Goal: Task Accomplishment & Management: Use online tool/utility

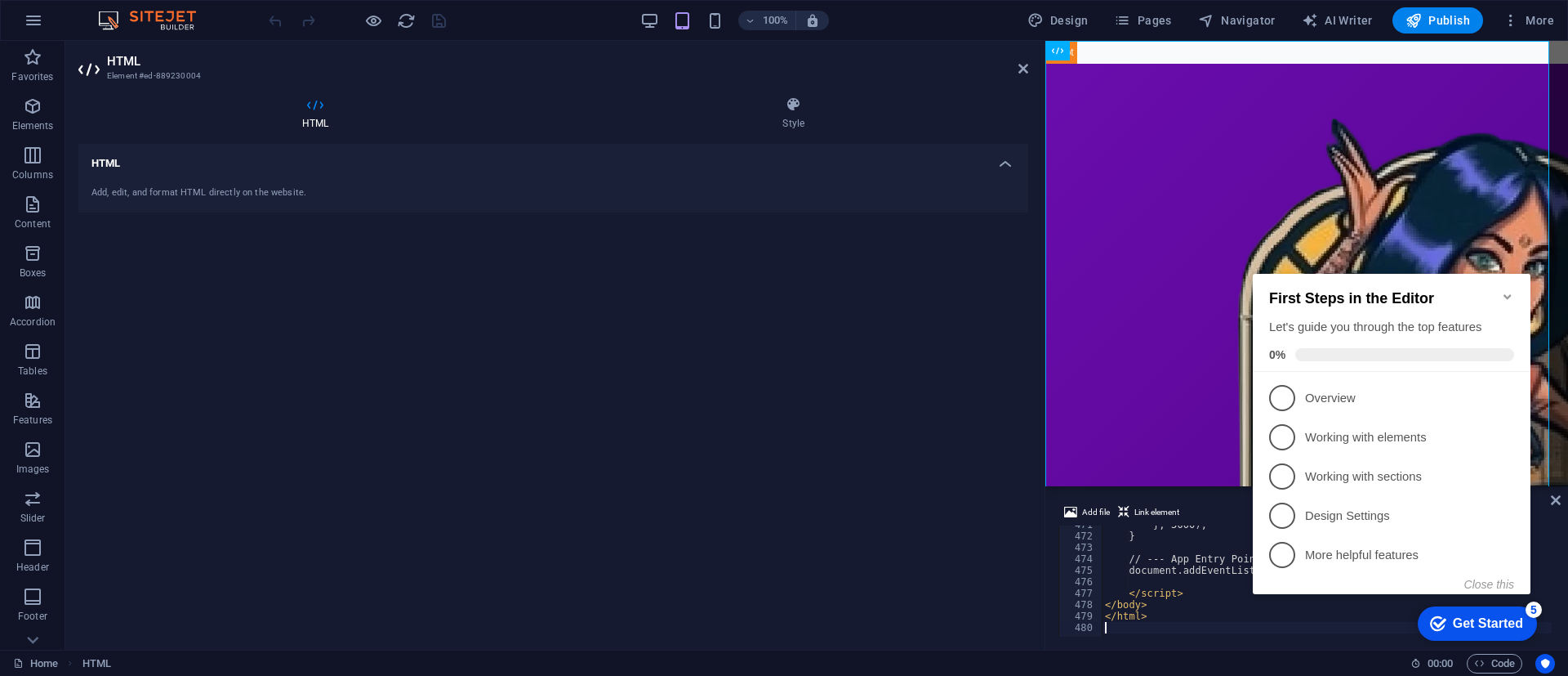
scroll to position [5384, 0]
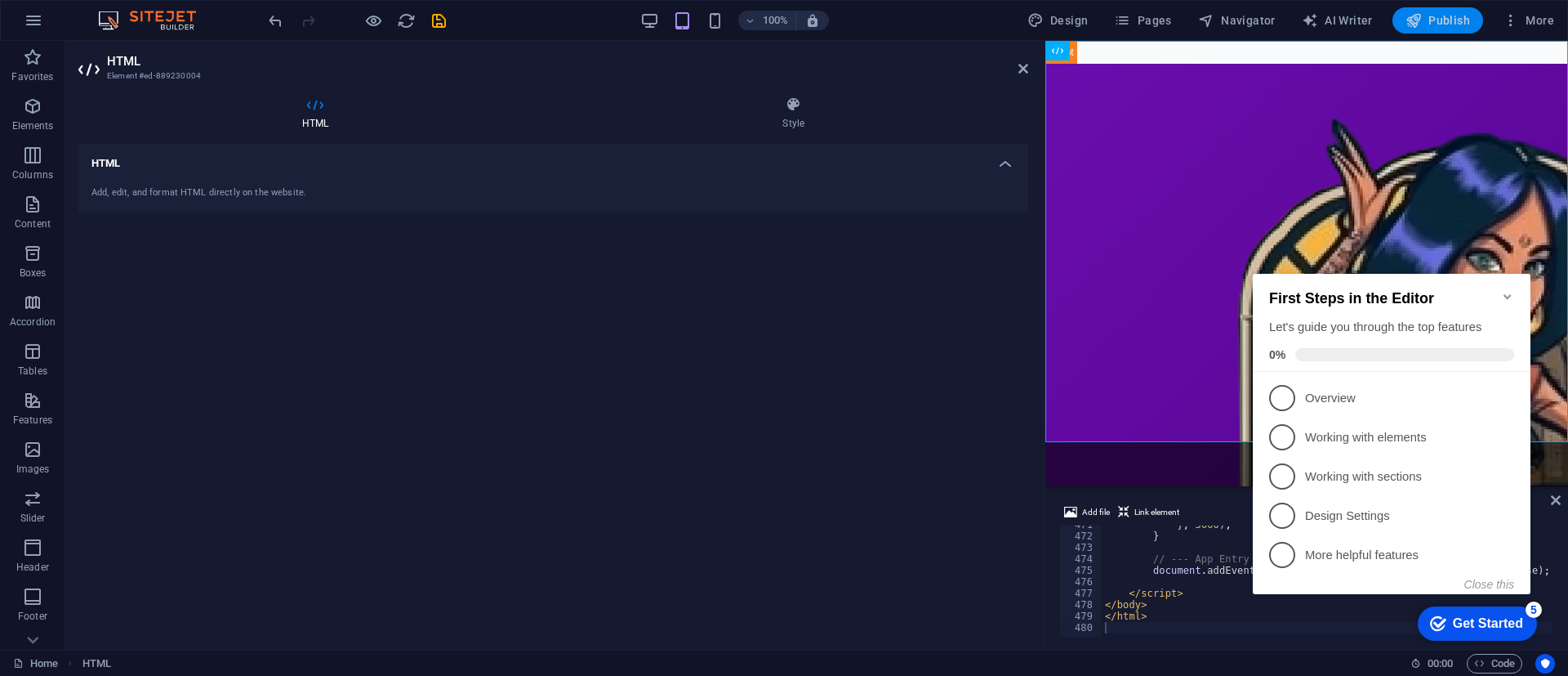
click at [1452, 12] on span "Publish" at bounding box center [1438, 20] width 65 height 16
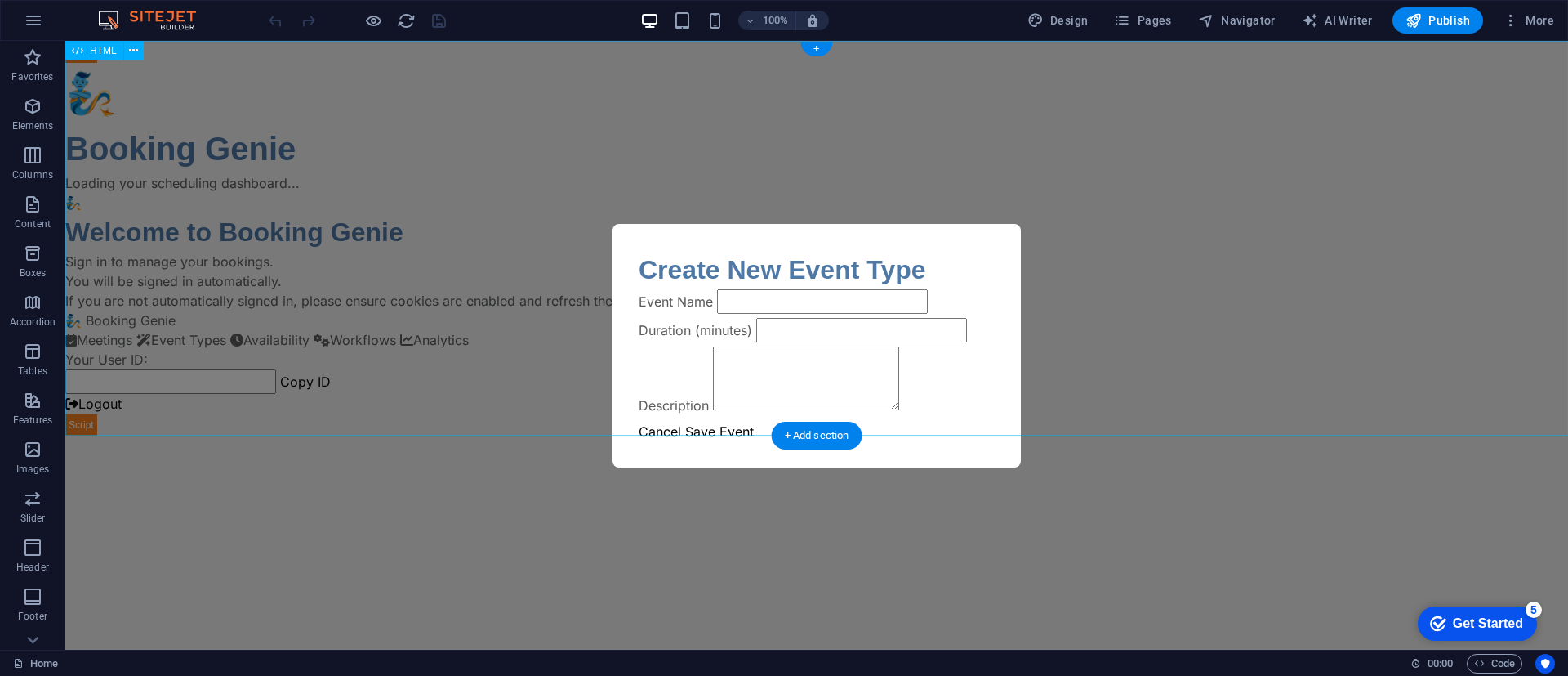
click at [1045, 414] on div "Booking Genie | Your Scheduling Dashboard 🧞 Booking Genie Loading your scheduli…" at bounding box center [816, 239] width 1503 height 395
click at [1045, 381] on div "Booking Genie | Your Scheduling Dashboard 🧞 Booking Genie Loading your scheduli…" at bounding box center [816, 239] width 1503 height 395
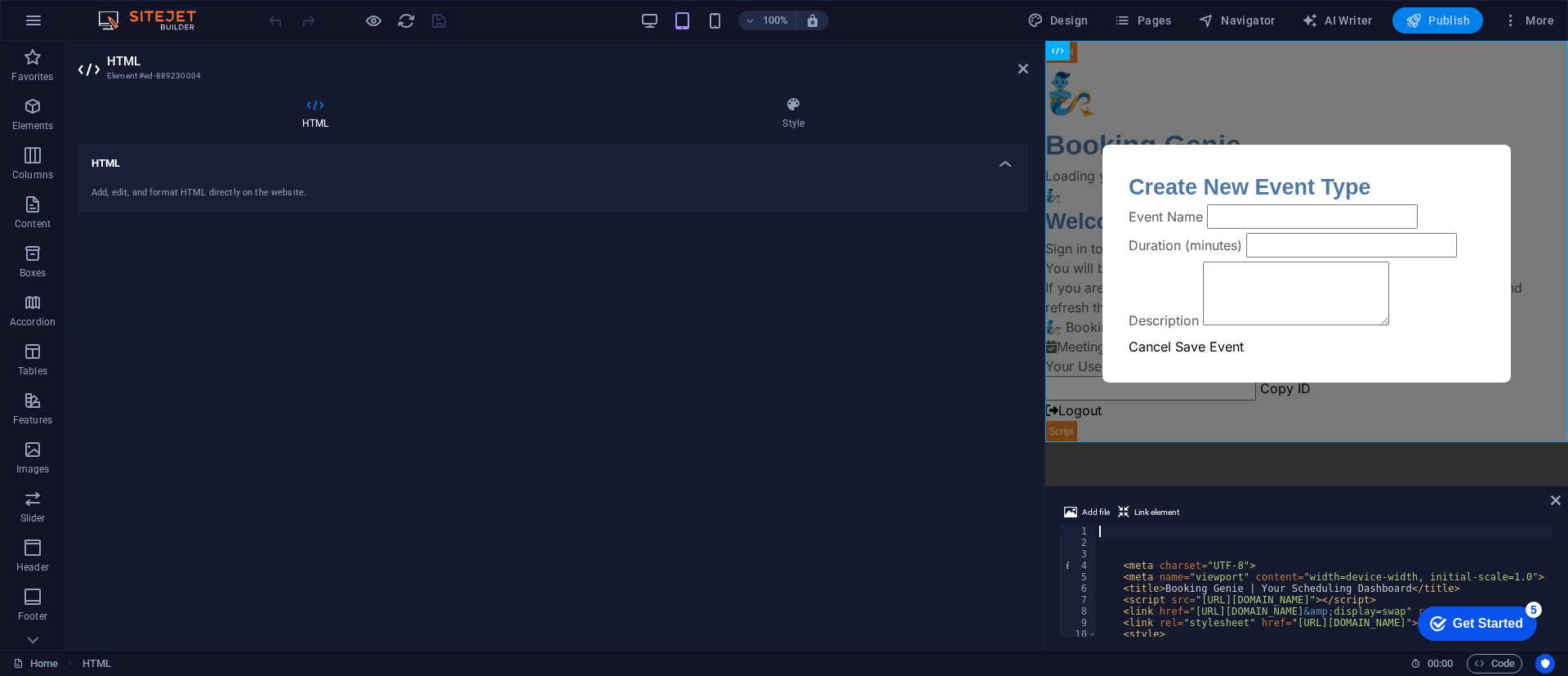
click at [1045, 23] on icon "button" at bounding box center [1414, 20] width 16 height 16
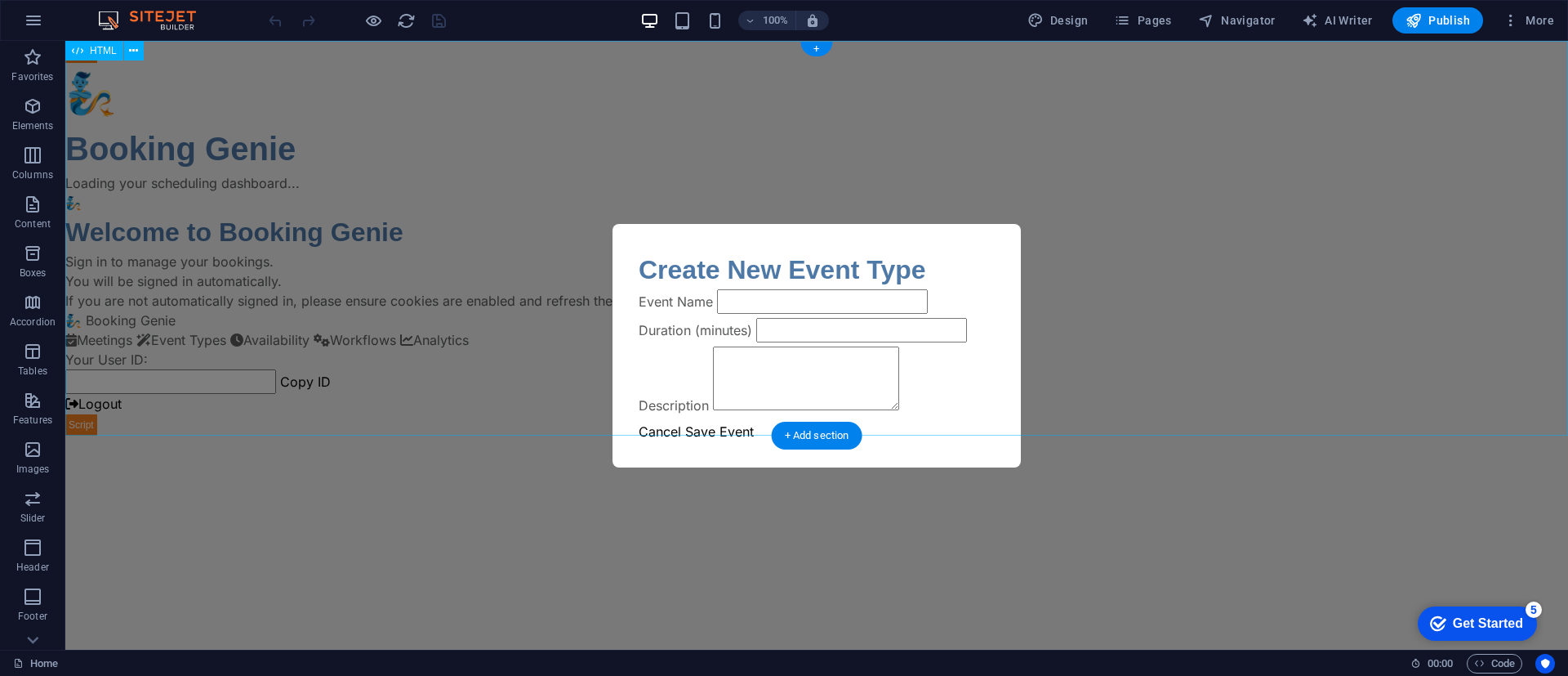
click at [1161, 316] on div "Booking Genie | Your Scheduling Dashboard 🧞 Booking Genie Loading your scheduli…" at bounding box center [816, 239] width 1503 height 395
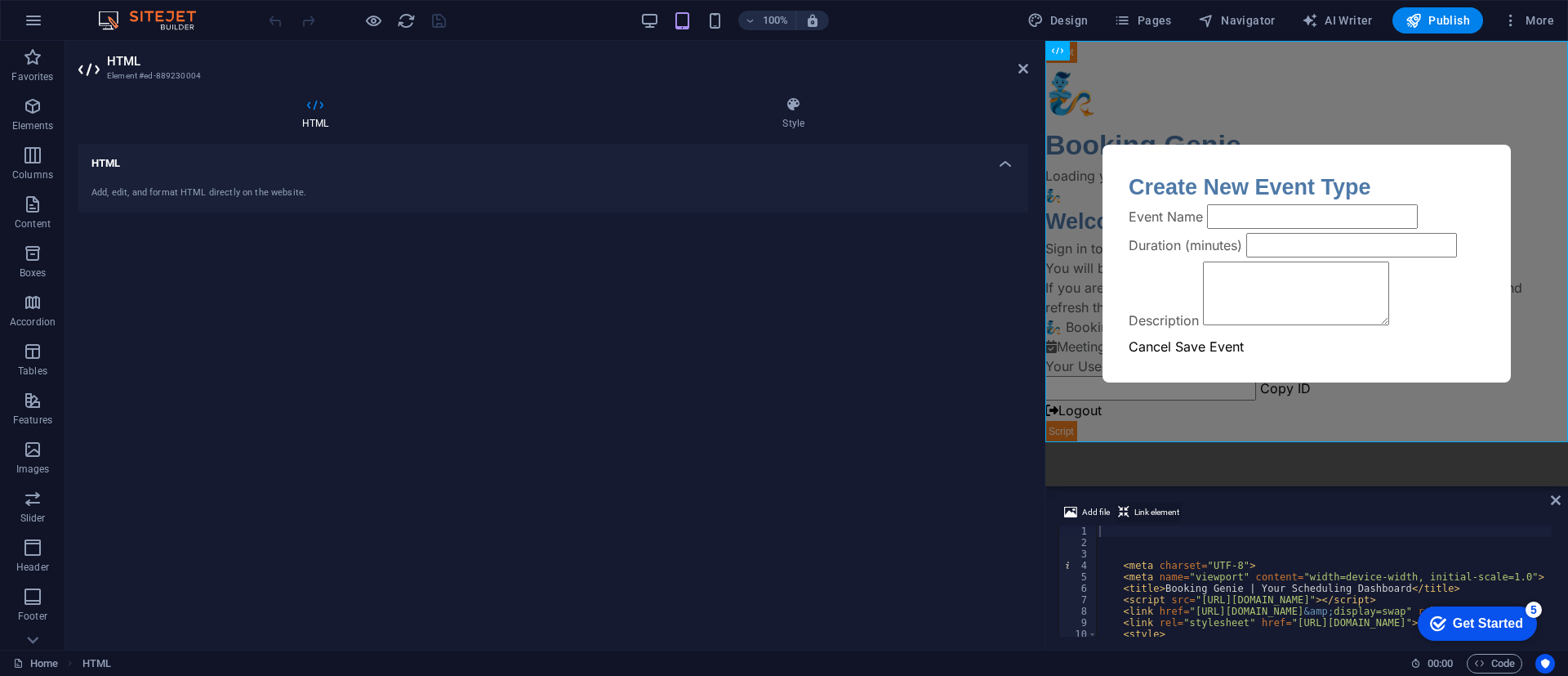
click at [1131, 518] on button "Link element" at bounding box center [1148, 511] width 66 height 19
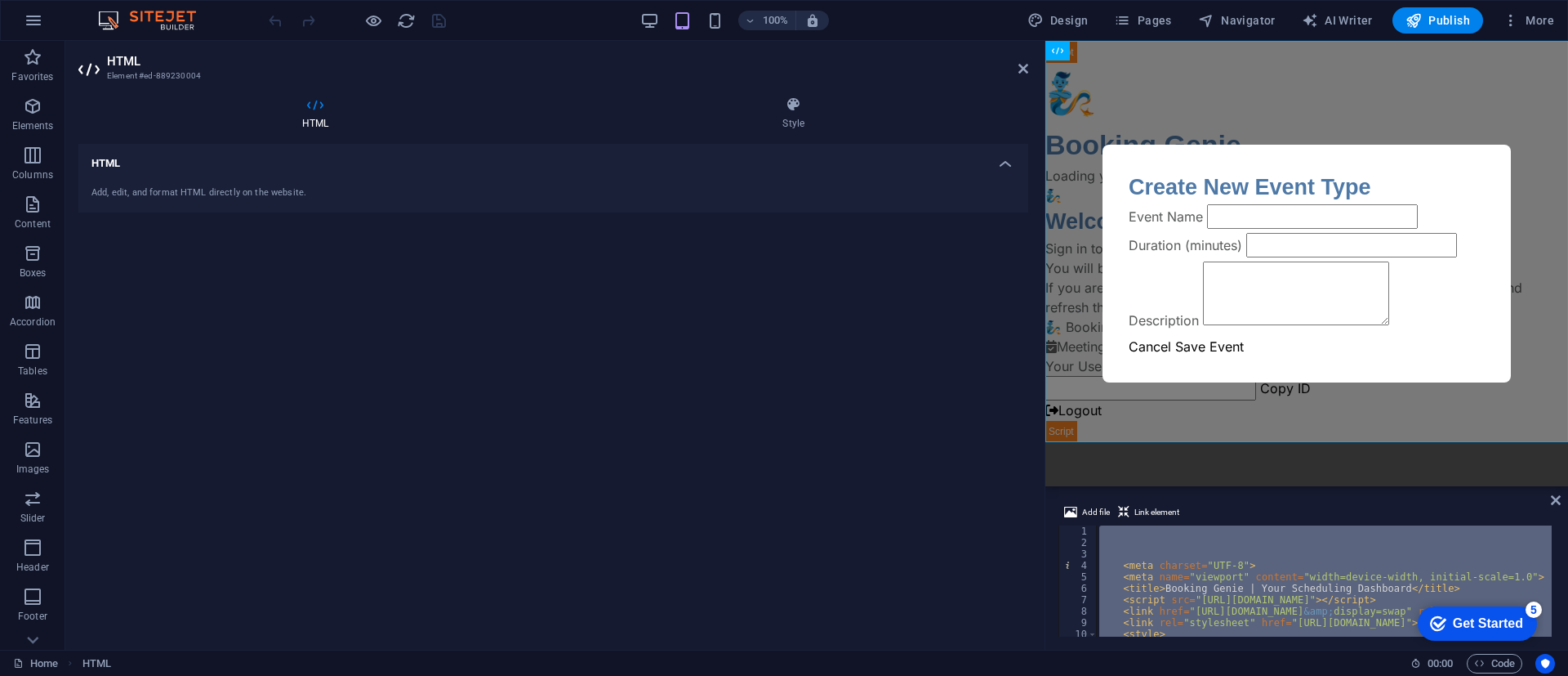
paste textarea
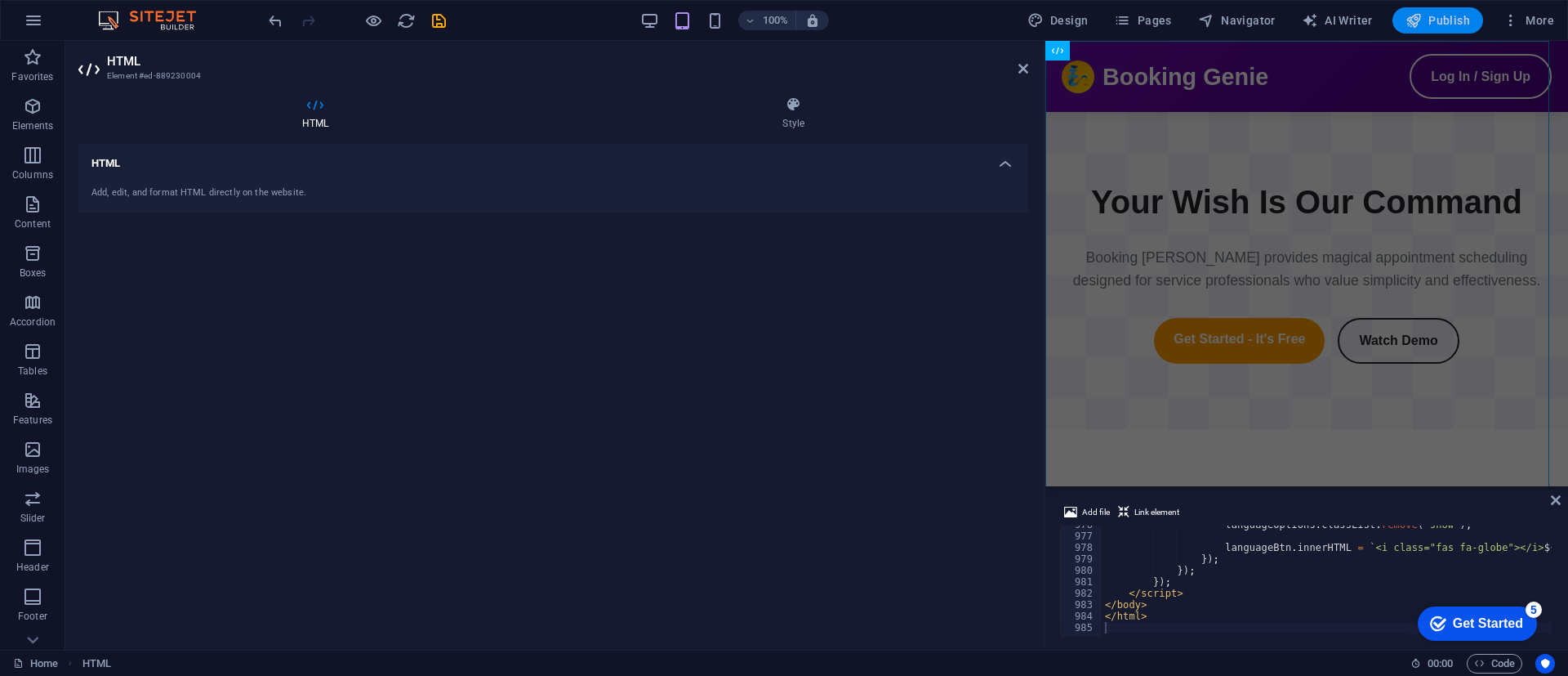
click at [1445, 20] on span "Publish" at bounding box center [1438, 20] width 65 height 16
